Goal: Task Accomplishment & Management: Manage account settings

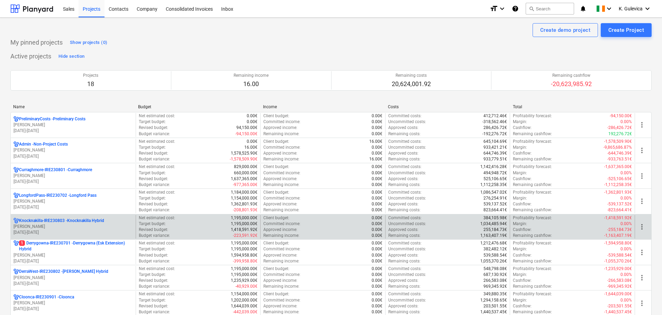
click at [88, 218] on p "Knocknakilla-IRE230803 - Knocknakilla Hybrid" at bounding box center [61, 221] width 85 height 6
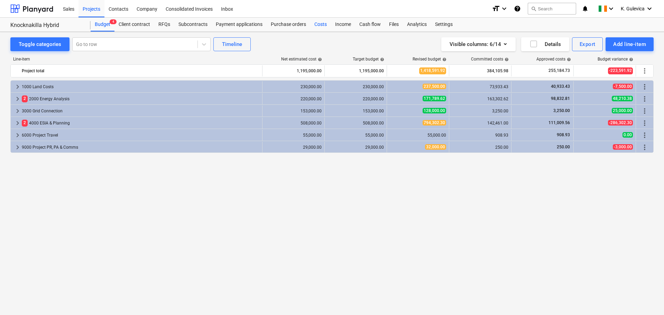
click at [318, 29] on div "Costs" at bounding box center [320, 25] width 21 height 14
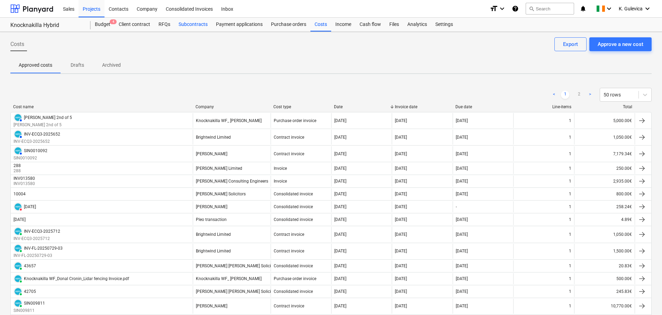
click at [193, 29] on div "Subcontracts" at bounding box center [192, 25] width 37 height 14
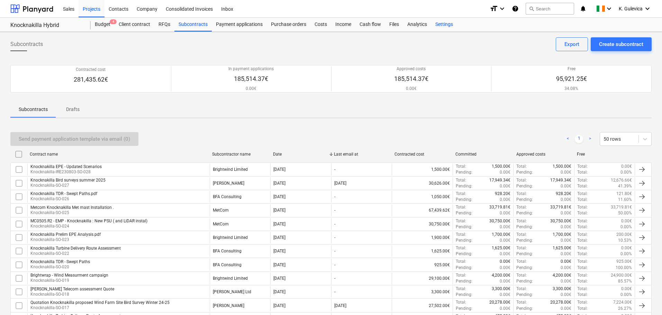
click at [444, 24] on div "Settings" at bounding box center [444, 25] width 26 height 14
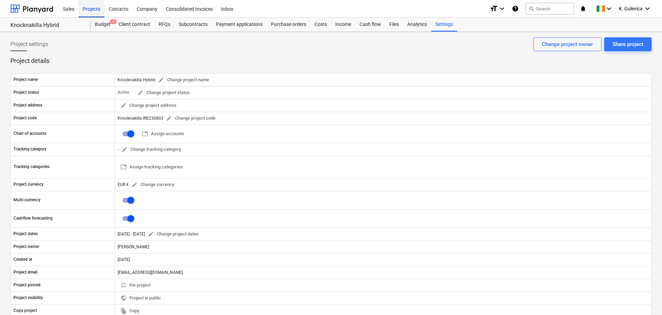
click at [84, 8] on div "Projects" at bounding box center [92, 9] width 26 height 18
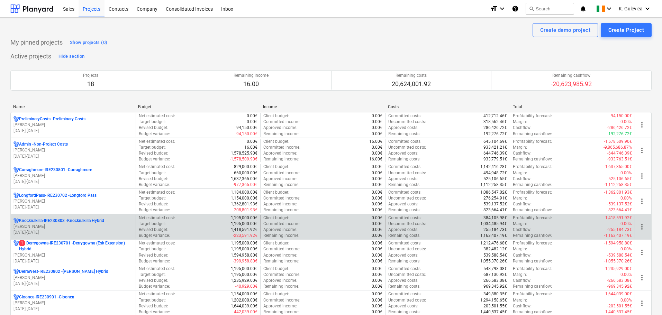
click at [65, 229] on p "[PERSON_NAME]" at bounding box center [72, 227] width 119 height 6
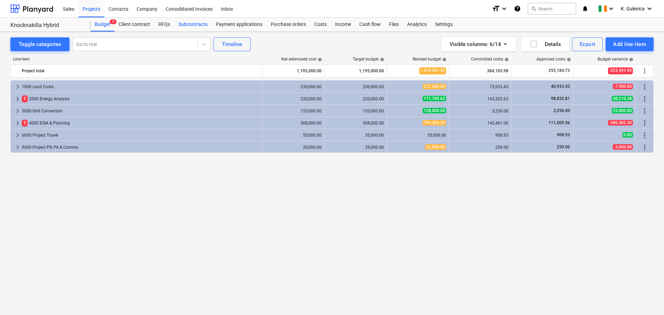
click at [189, 26] on div "Subcontracts" at bounding box center [192, 25] width 37 height 14
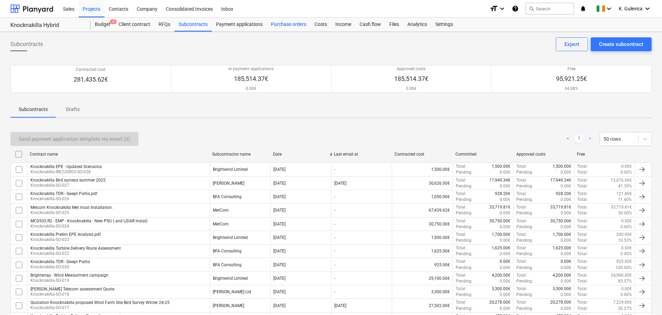
click at [292, 28] on div "Purchase orders" at bounding box center [289, 25] width 44 height 14
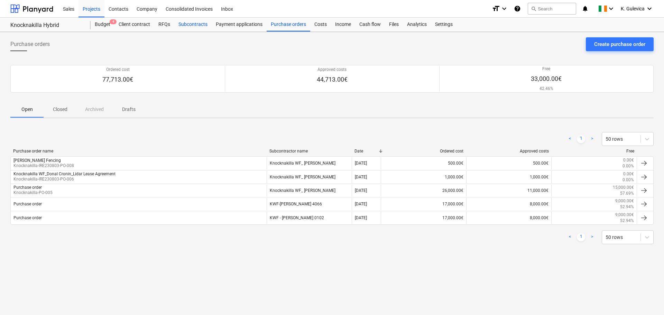
click at [188, 24] on div "Subcontracts" at bounding box center [192, 25] width 37 height 14
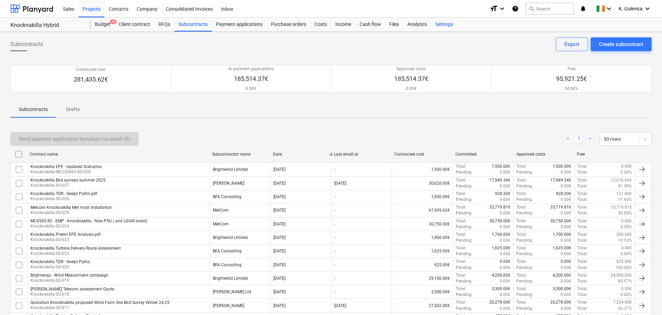
drag, startPoint x: 442, startPoint y: 26, endPoint x: 446, endPoint y: 30, distance: 5.5
click at [442, 26] on div "Settings" at bounding box center [444, 25] width 26 height 14
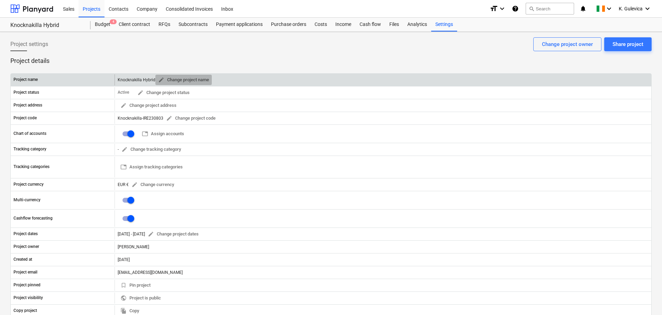
click at [159, 80] on span "edit" at bounding box center [161, 80] width 6 height 6
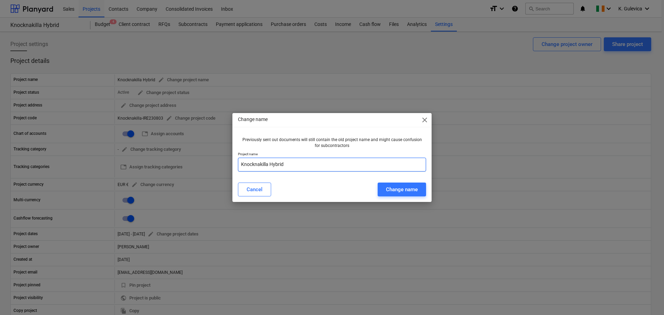
click at [295, 161] on input "Knocknakilla Hybrid" at bounding box center [332, 165] width 188 height 14
type input "Knocknakilla Hybrid ON HOLD"
click at [409, 191] on div "Change name" at bounding box center [402, 189] width 32 height 9
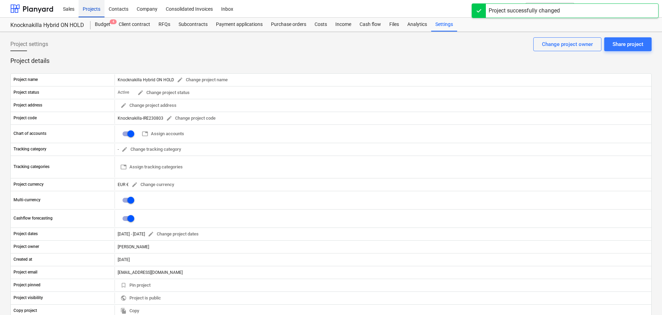
click at [92, 9] on div "Projects" at bounding box center [92, 9] width 26 height 18
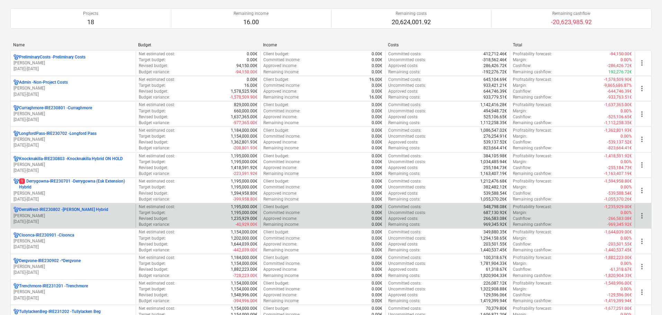
scroll to position [104, 0]
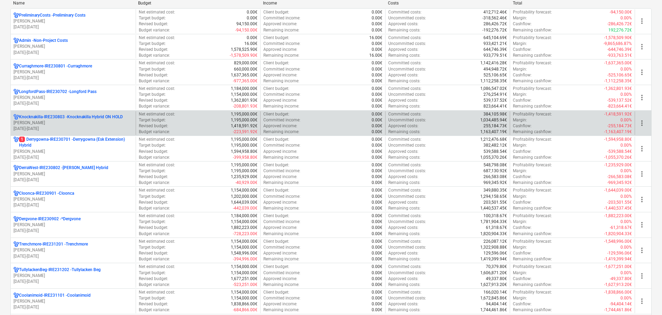
click at [85, 120] on p "[PERSON_NAME]" at bounding box center [72, 123] width 119 height 6
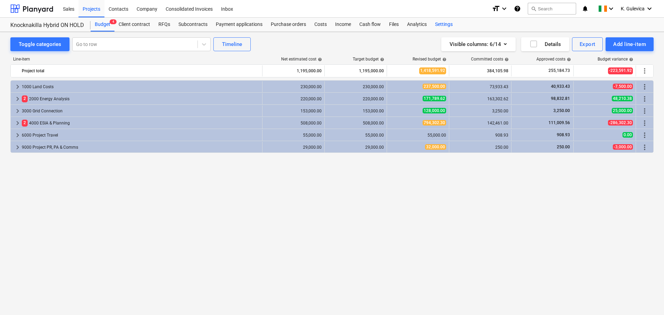
click at [438, 24] on div "Settings" at bounding box center [444, 25] width 26 height 14
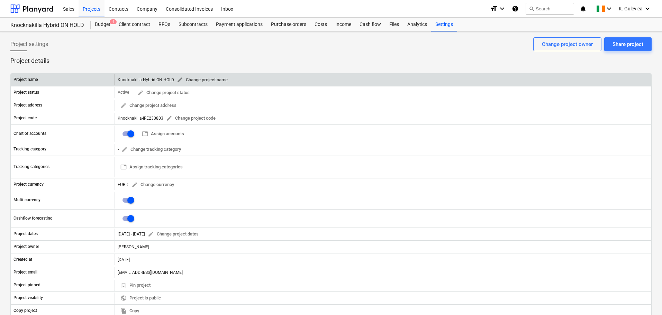
click at [178, 80] on span "edit" at bounding box center [180, 80] width 6 height 6
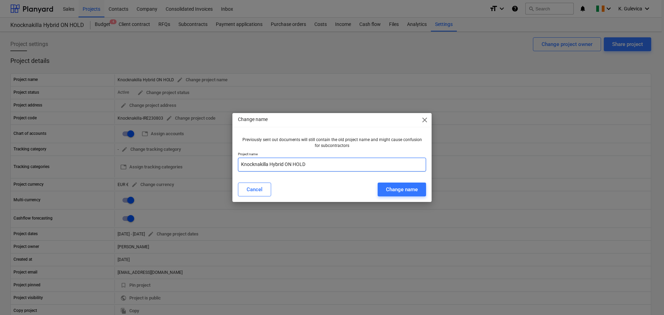
drag, startPoint x: 310, startPoint y: 166, endPoint x: 286, endPoint y: 164, distance: 24.4
click at [286, 164] on input "Knocknakilla Hybrid ON HOLD" at bounding box center [332, 165] width 188 height 14
type input "Knocknakilla Hybrid"
click at [409, 190] on div "Change name" at bounding box center [402, 189] width 32 height 9
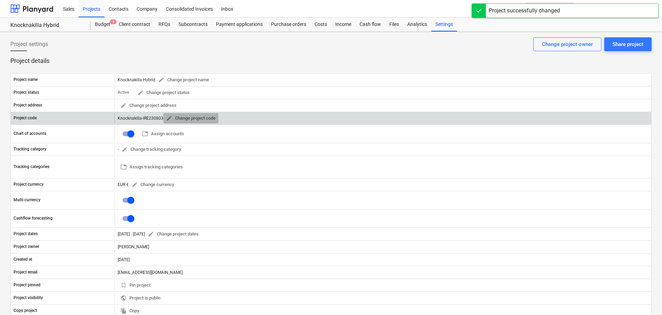
click at [167, 117] on span "edit" at bounding box center [169, 118] width 6 height 6
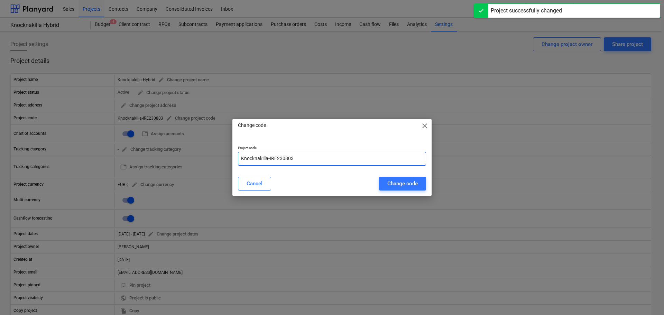
click at [240, 158] on input "Knocknakilla-IRE230803" at bounding box center [332, 159] width 188 height 14
paste input "ON HOLD"
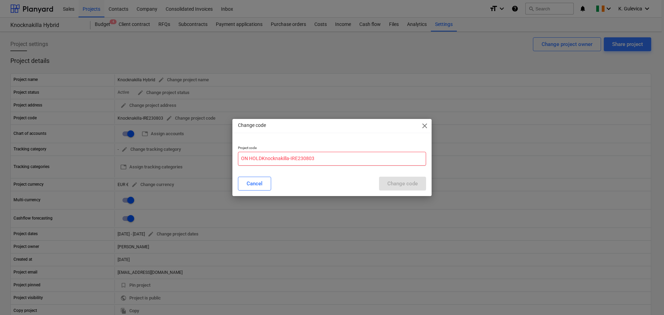
click at [243, 158] on input "ON HOLDKnocknakilla-IRE230803" at bounding box center [332, 159] width 188 height 14
click at [249, 159] on input "ON HOLDKnocknakilla-IRE230803" at bounding box center [332, 159] width 188 height 14
type input "ON HOLDKnocknakilla-IRE230803"
click at [260, 180] on div "Cancel" at bounding box center [255, 183] width 16 height 9
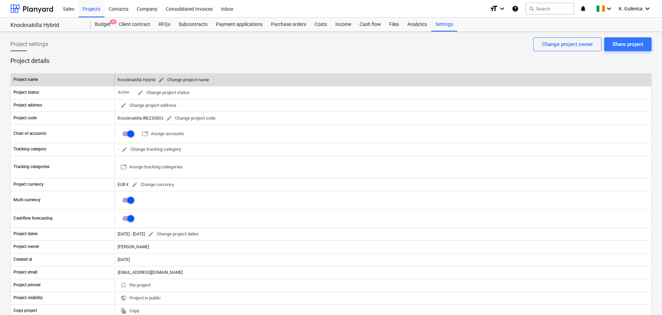
click at [160, 80] on span "edit" at bounding box center [161, 80] width 6 height 6
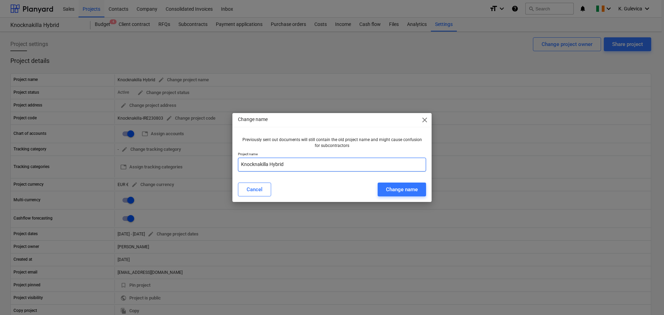
click at [300, 162] on input "Knocknakilla Hybrid" at bounding box center [332, 165] width 188 height 14
paste input "ON HOLD"
type input "Knocknakilla Hybrid ON HOLD"
click at [409, 189] on div "Change name" at bounding box center [402, 189] width 32 height 9
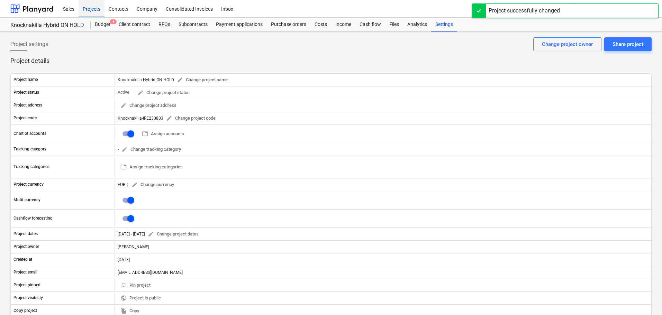
click at [85, 11] on div "Projects" at bounding box center [92, 9] width 26 height 18
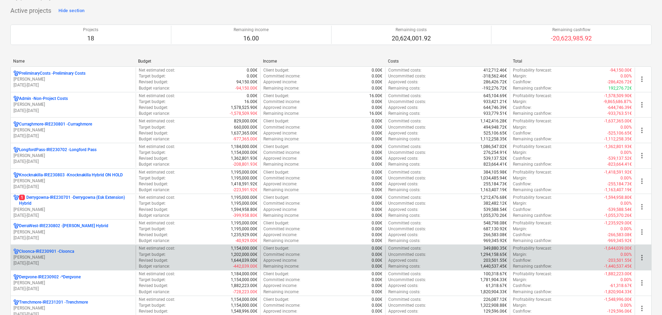
scroll to position [35, 0]
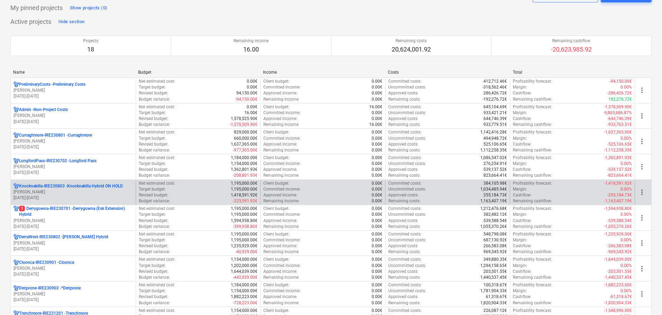
click at [58, 191] on p "[PERSON_NAME]" at bounding box center [72, 192] width 119 height 6
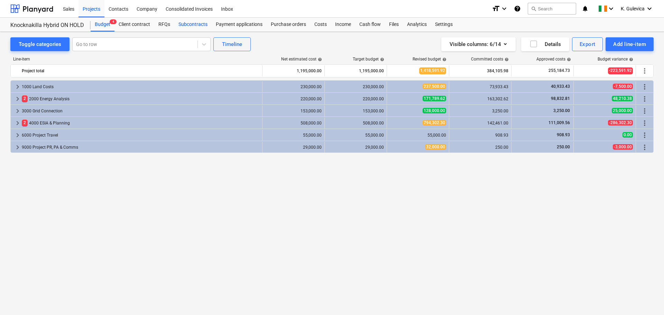
click at [193, 22] on div "Subcontracts" at bounding box center [192, 25] width 37 height 14
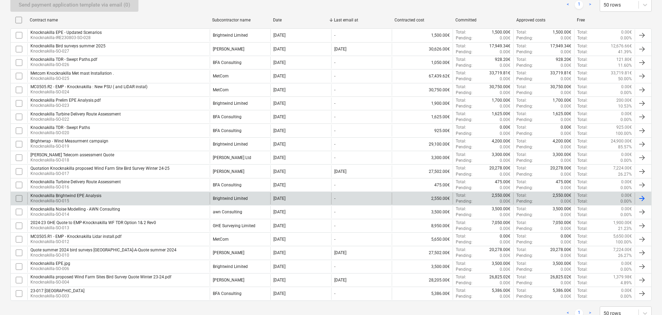
scroll to position [138, 0]
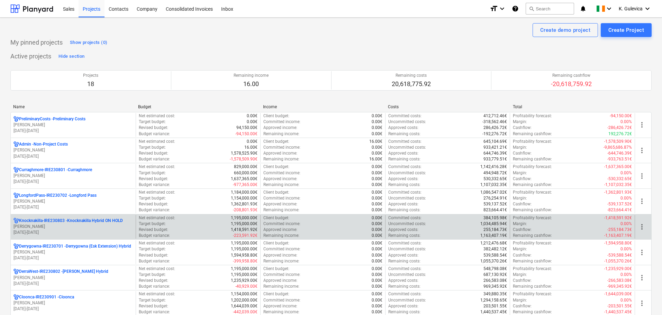
click at [46, 229] on p "[PERSON_NAME]" at bounding box center [72, 227] width 119 height 6
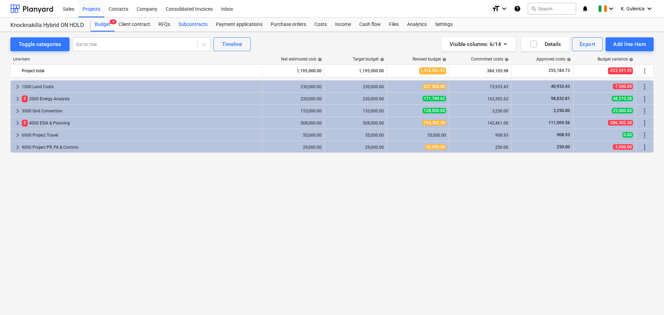
click at [194, 21] on div "Subcontracts" at bounding box center [192, 25] width 37 height 14
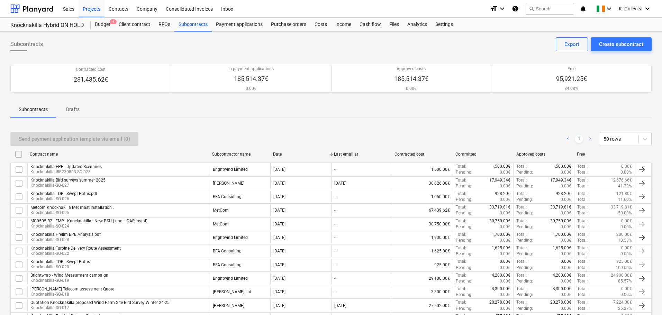
drag, startPoint x: 364, startPoint y: 331, endPoint x: 302, endPoint y: 129, distance: 212.2
click at [302, 129] on div "Send payment application template via email (0) < 1 > 50 rows Contract name Sub…" at bounding box center [330, 293] width 641 height 339
